Goal: Contribute content

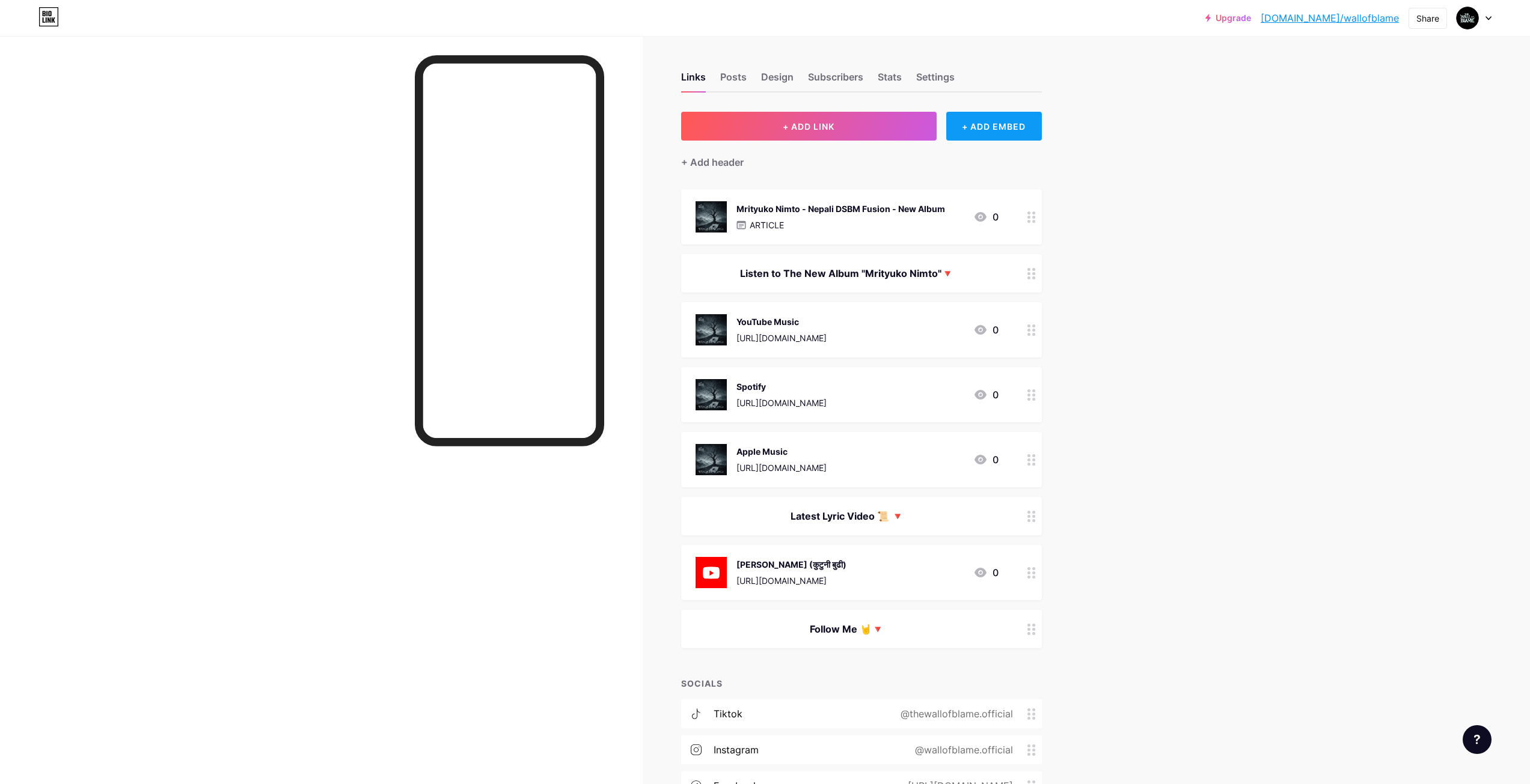
click at [992, 128] on div "+ ADD EMBED" at bounding box center [994, 126] width 95 height 29
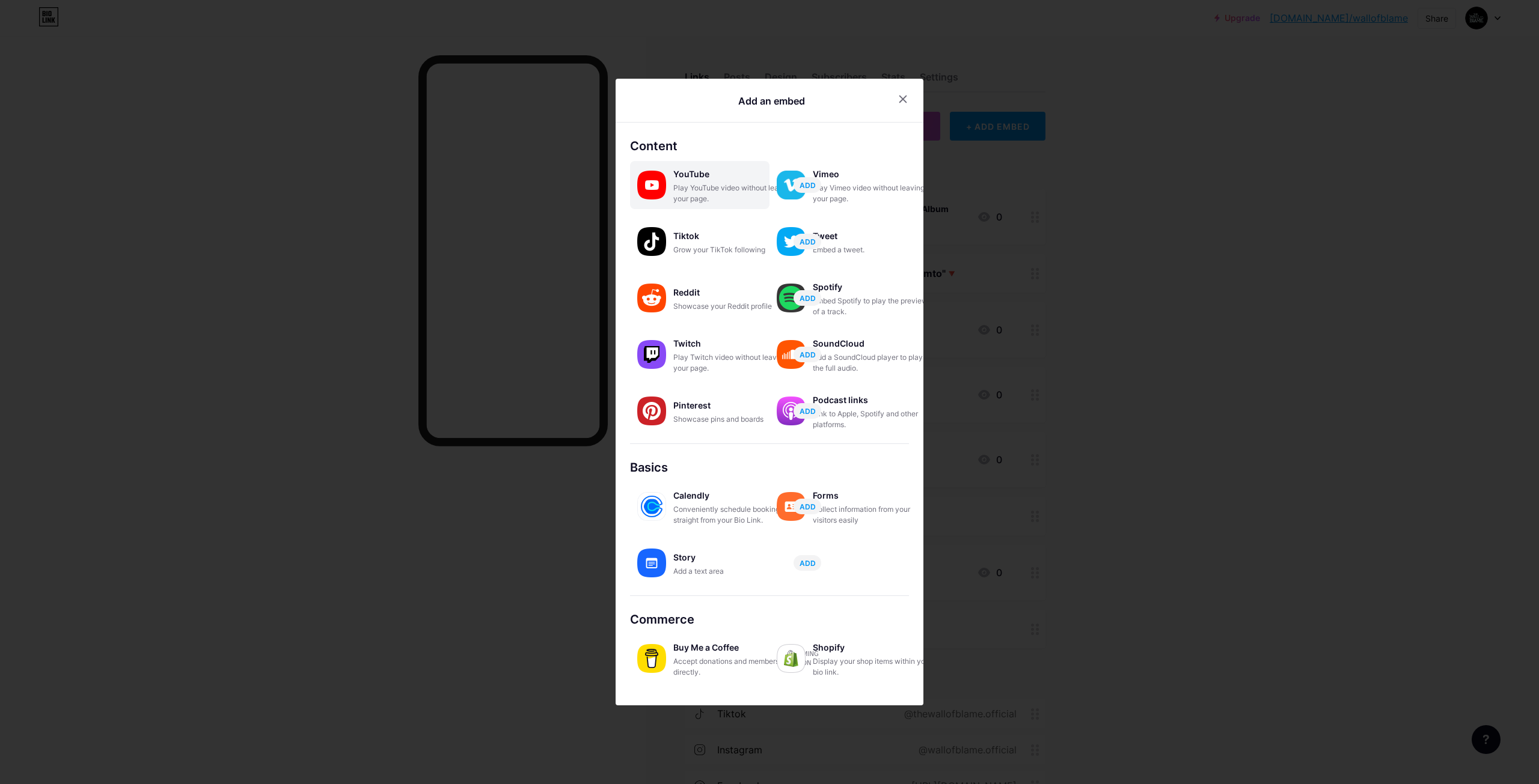
click at [712, 181] on div "YouTube" at bounding box center [733, 174] width 120 height 17
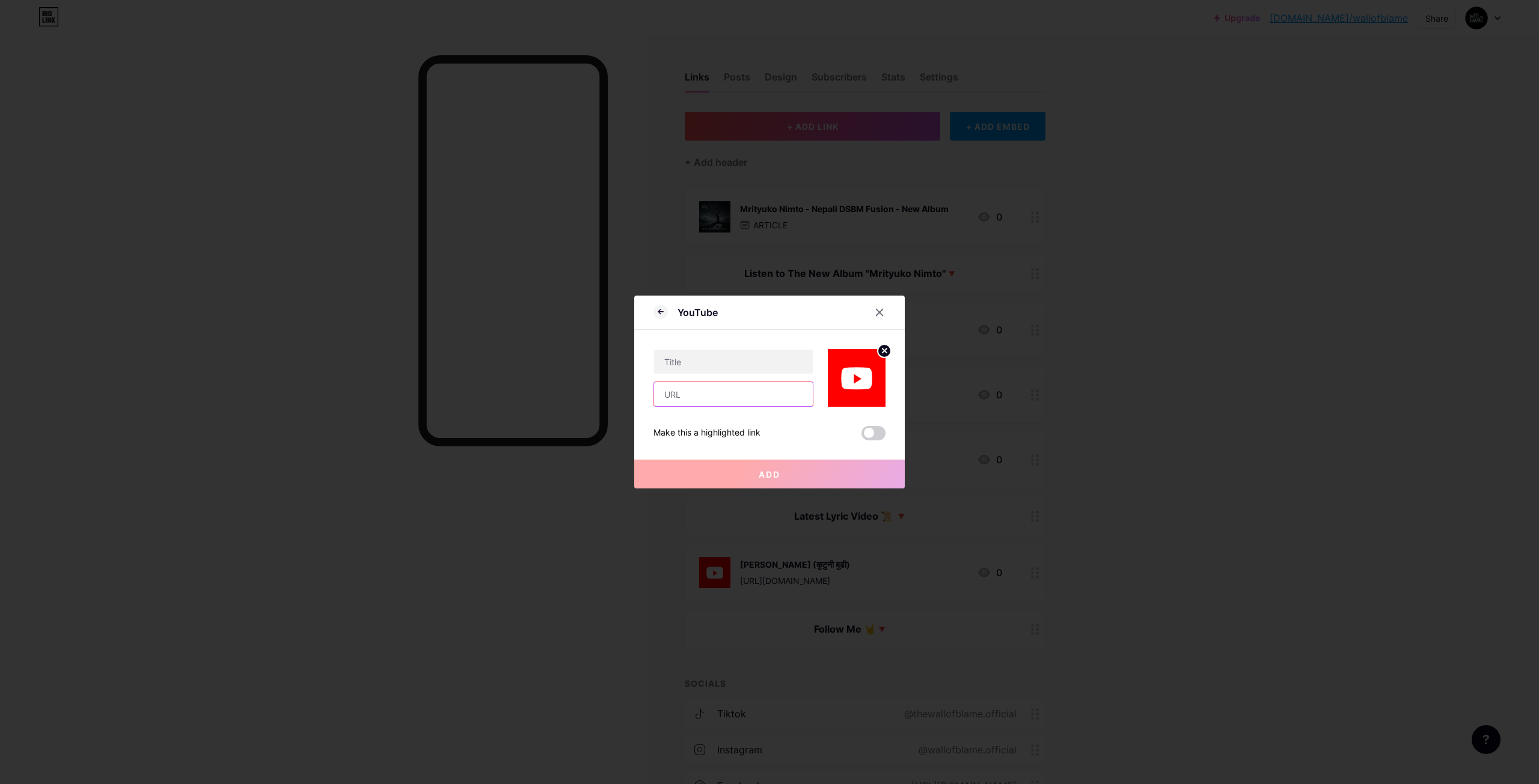
click at [729, 388] on input "text" at bounding box center [733, 394] width 159 height 24
paste input "[URL][DOMAIN_NAME]"
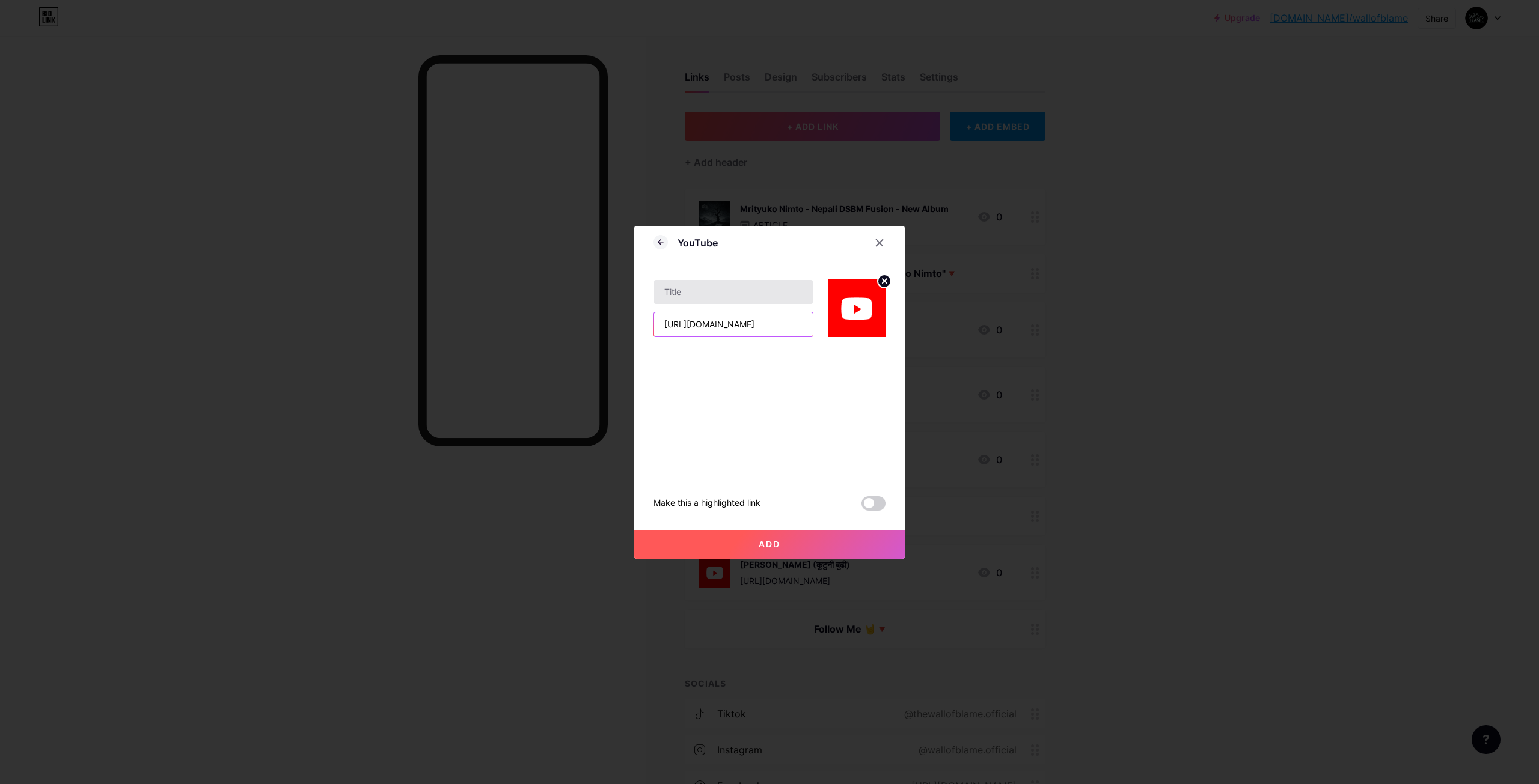
type input "[URL][DOMAIN_NAME]"
click at [744, 289] on input "text" at bounding box center [733, 292] width 159 height 24
click at [727, 289] on input "Mrityuko Nimto Full Album" at bounding box center [733, 292] width 159 height 24
type input "Mrityuko Nimto - Full Album Stream"
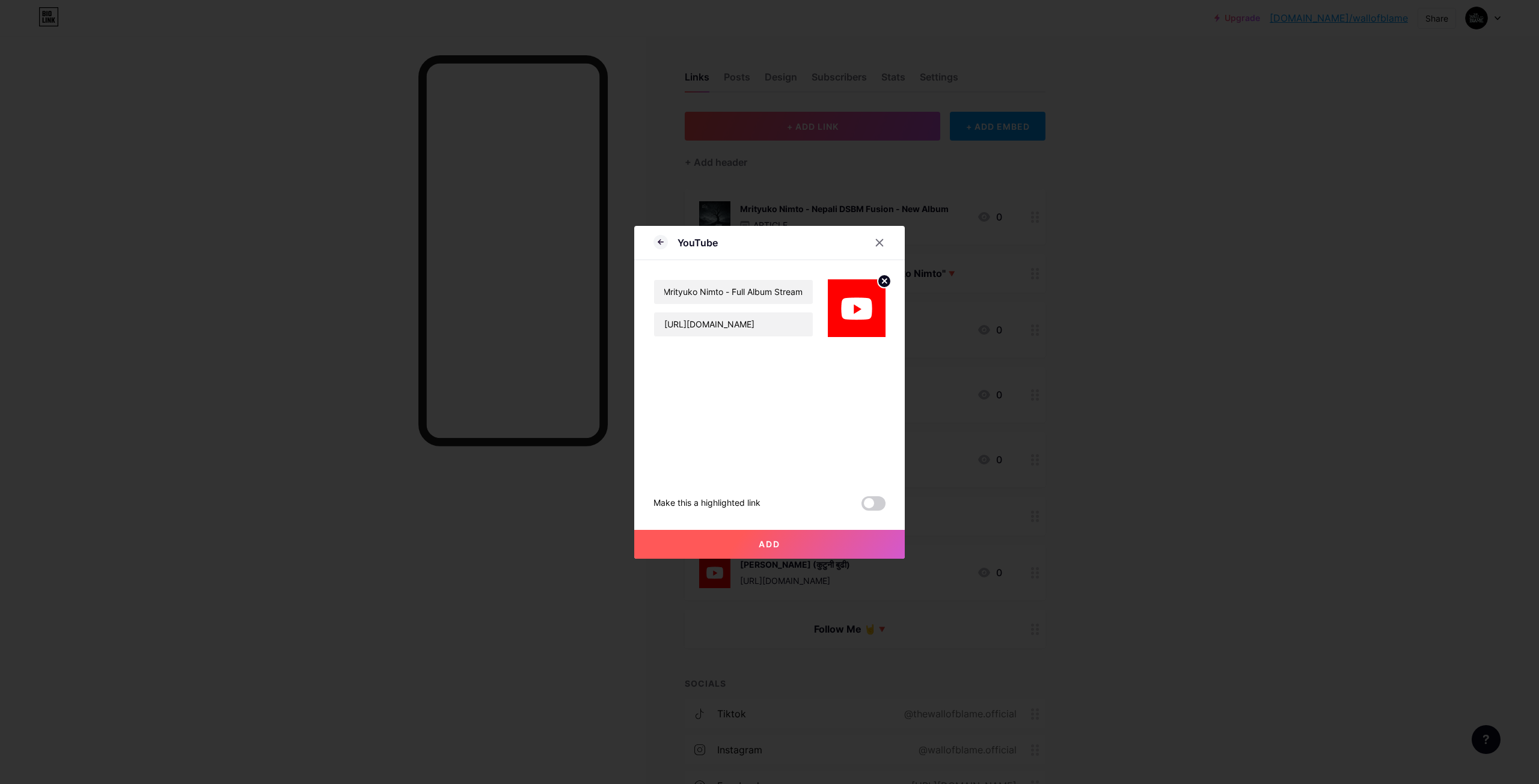
click at [737, 547] on button "Add" at bounding box center [769, 544] width 271 height 29
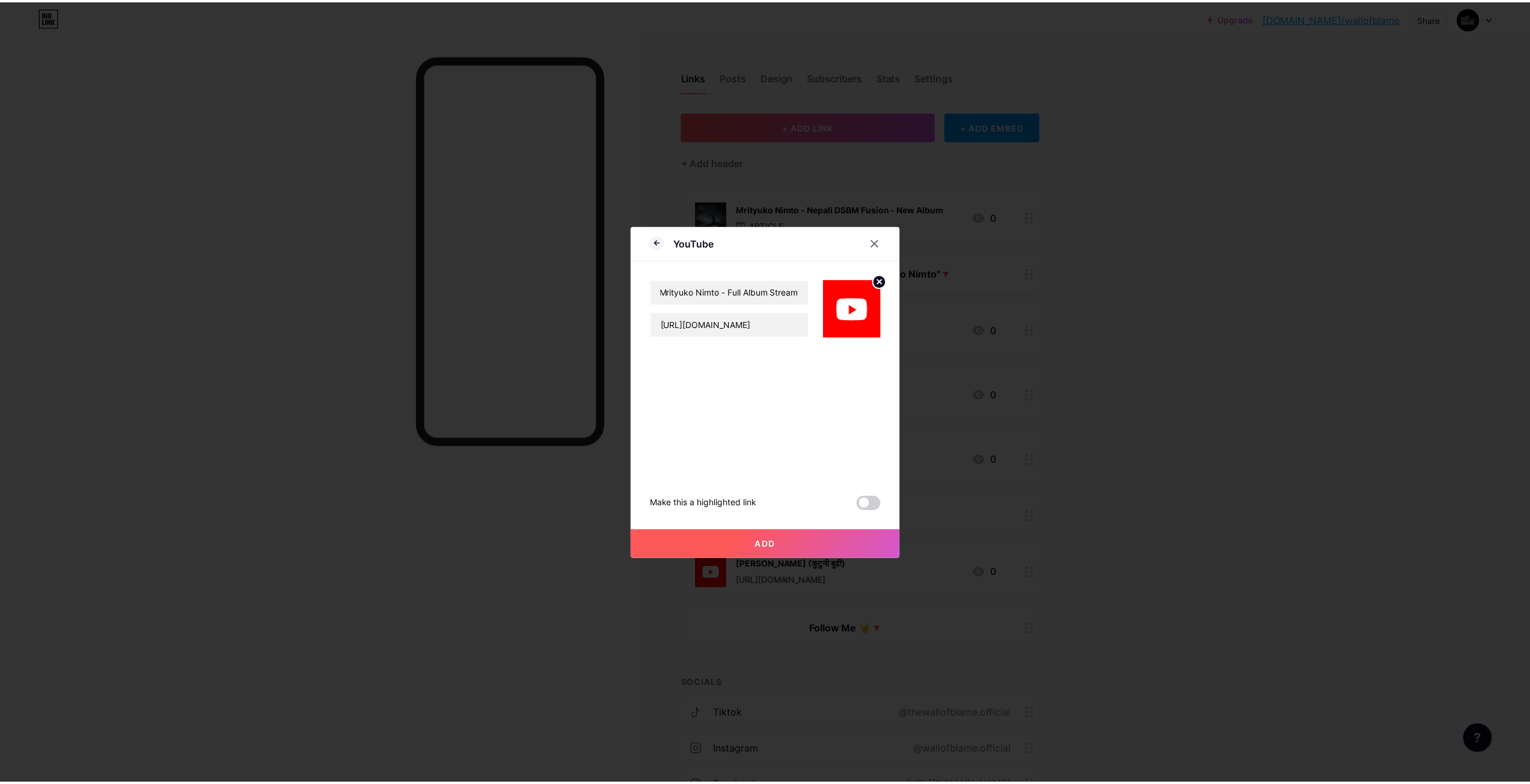
scroll to position [0, 0]
